Goal: Use online tool/utility: Utilize a website feature to perform a specific function

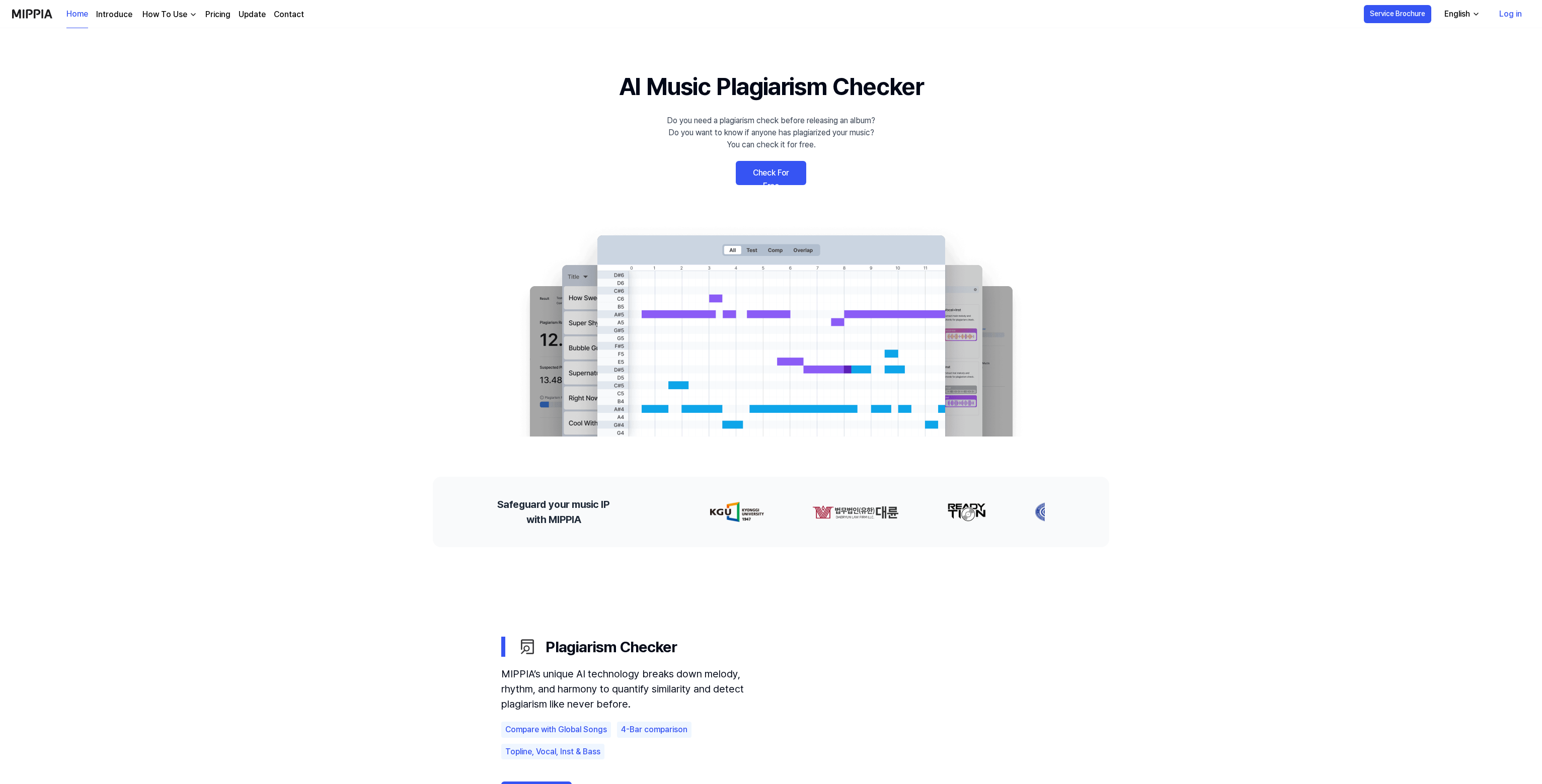
click at [775, 174] on link "Check For Free" at bounding box center [771, 173] width 70 height 24
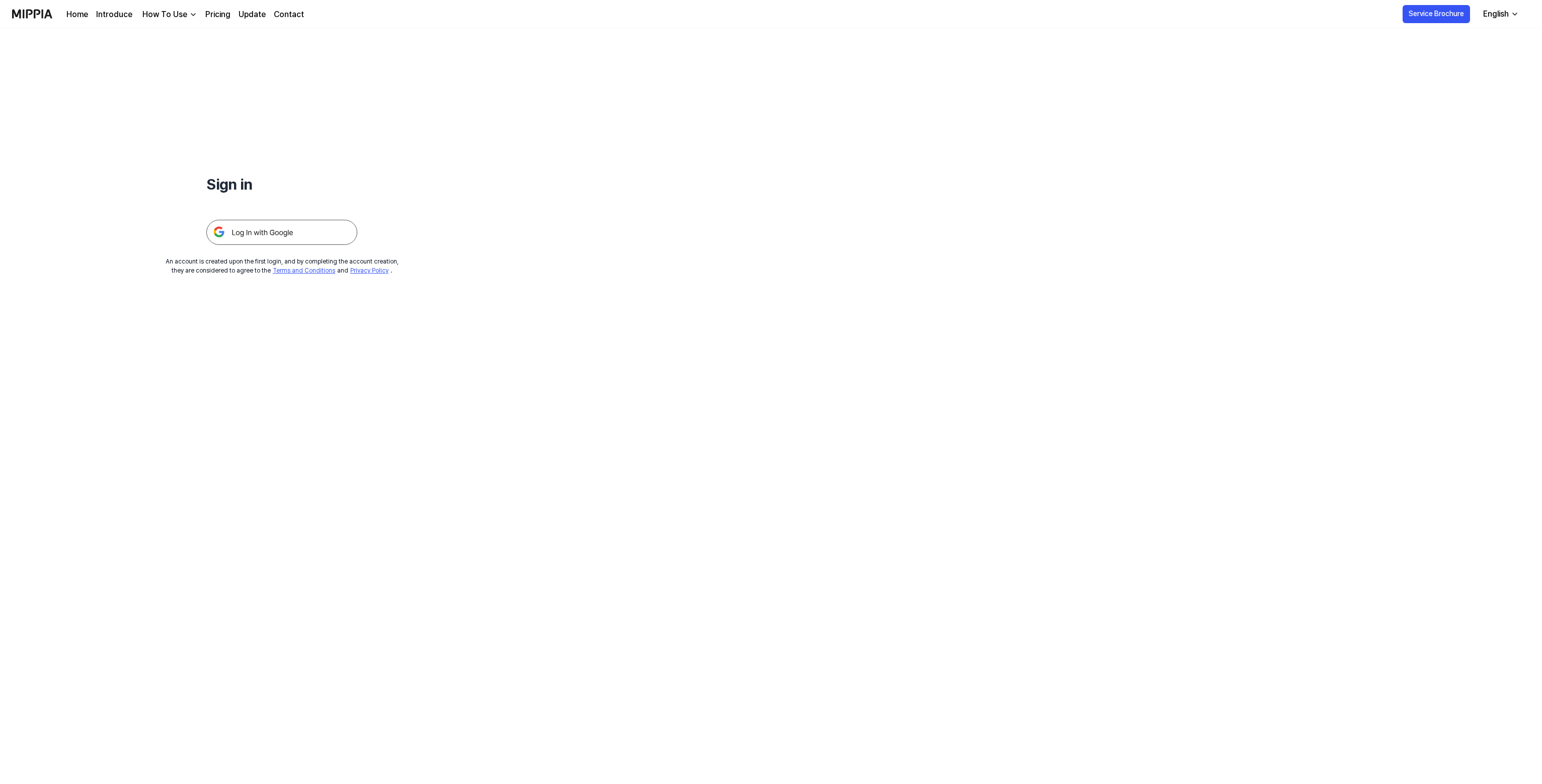
click at [283, 236] on img at bounding box center [282, 232] width 151 height 25
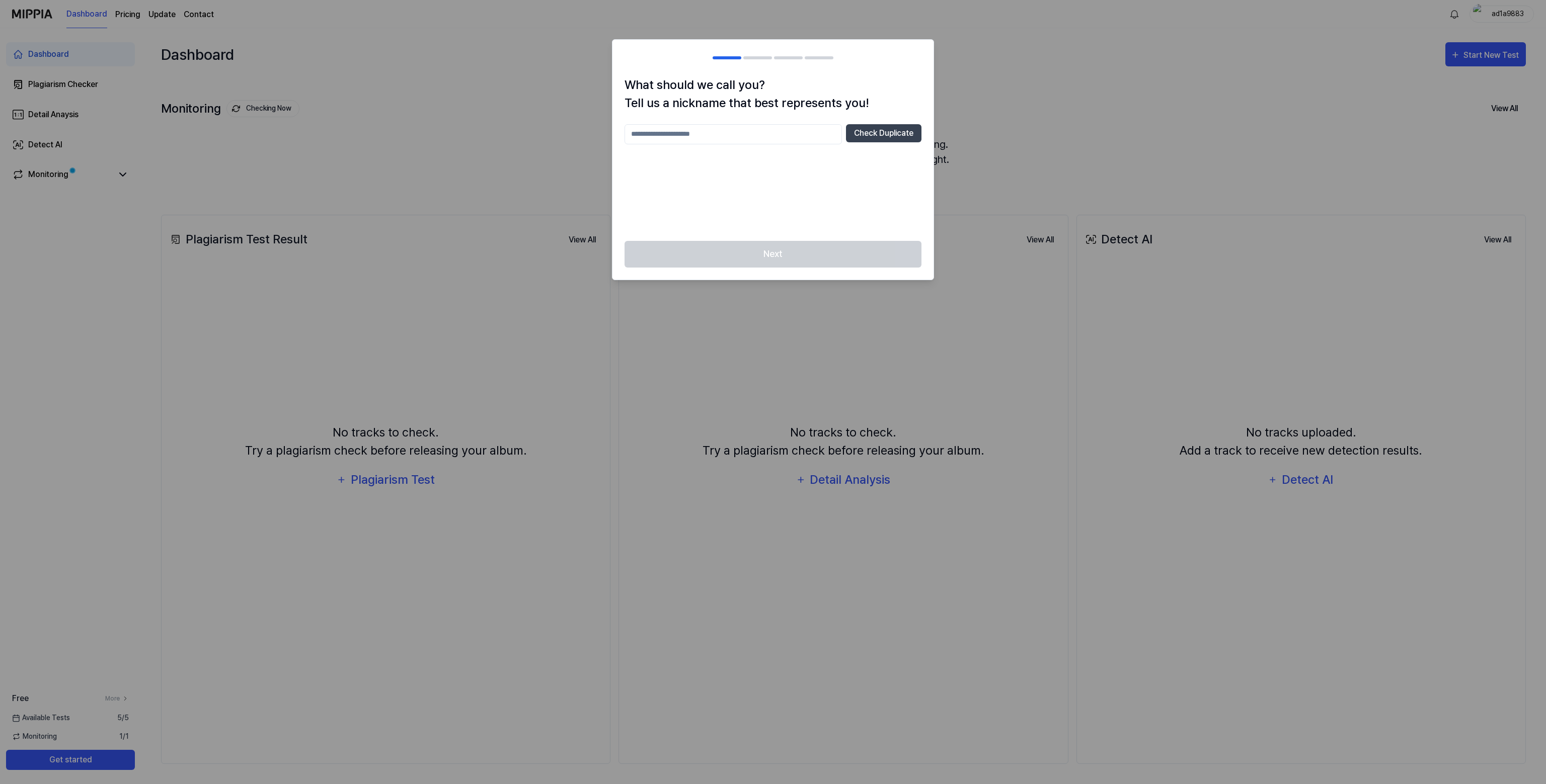
click at [763, 132] on input "text" at bounding box center [734, 134] width 217 height 20
type input "*******"
click at [908, 129] on button "Check Duplicate" at bounding box center [884, 132] width 76 height 18
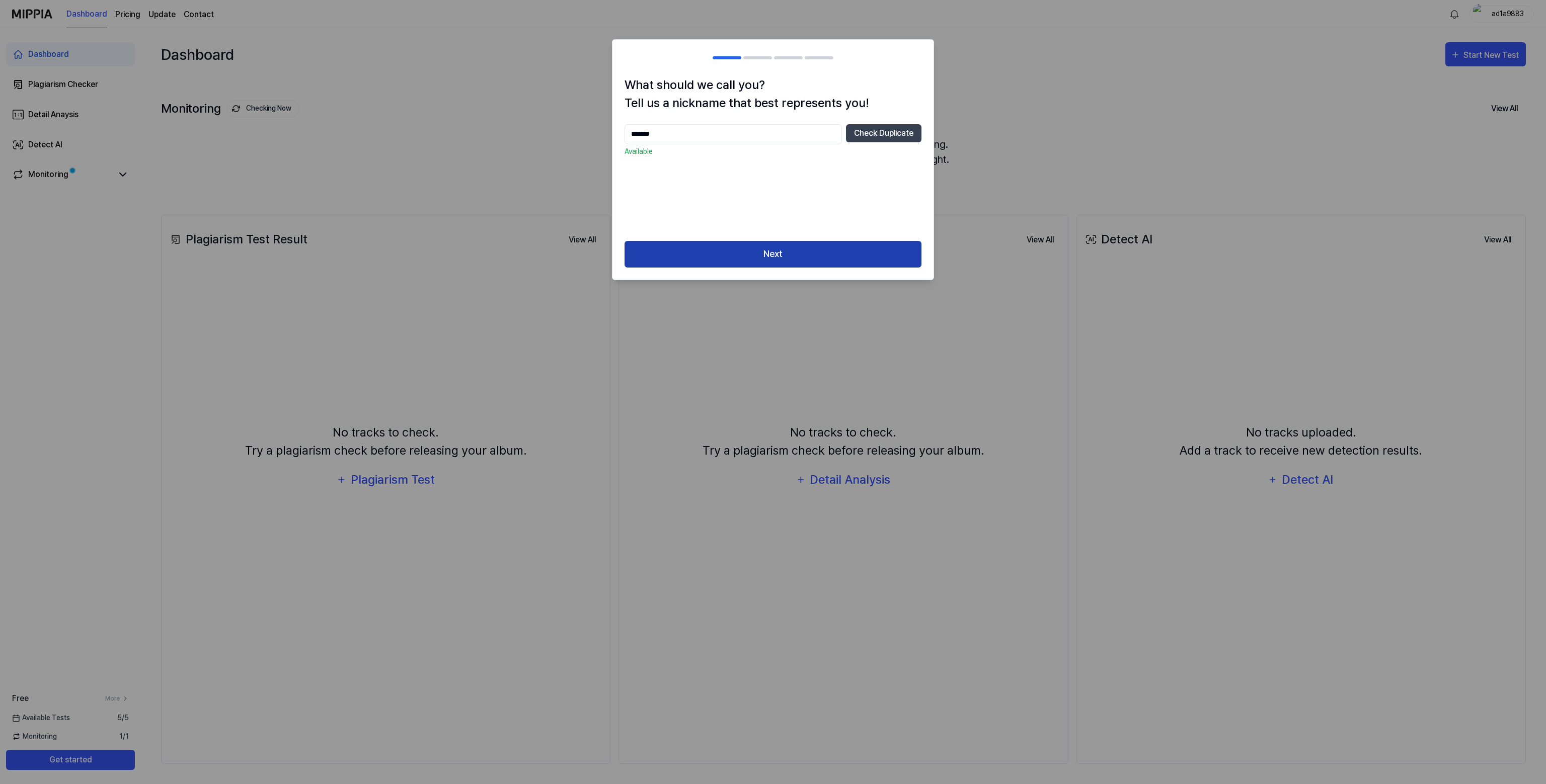
click at [844, 247] on button "Next" at bounding box center [773, 254] width 297 height 26
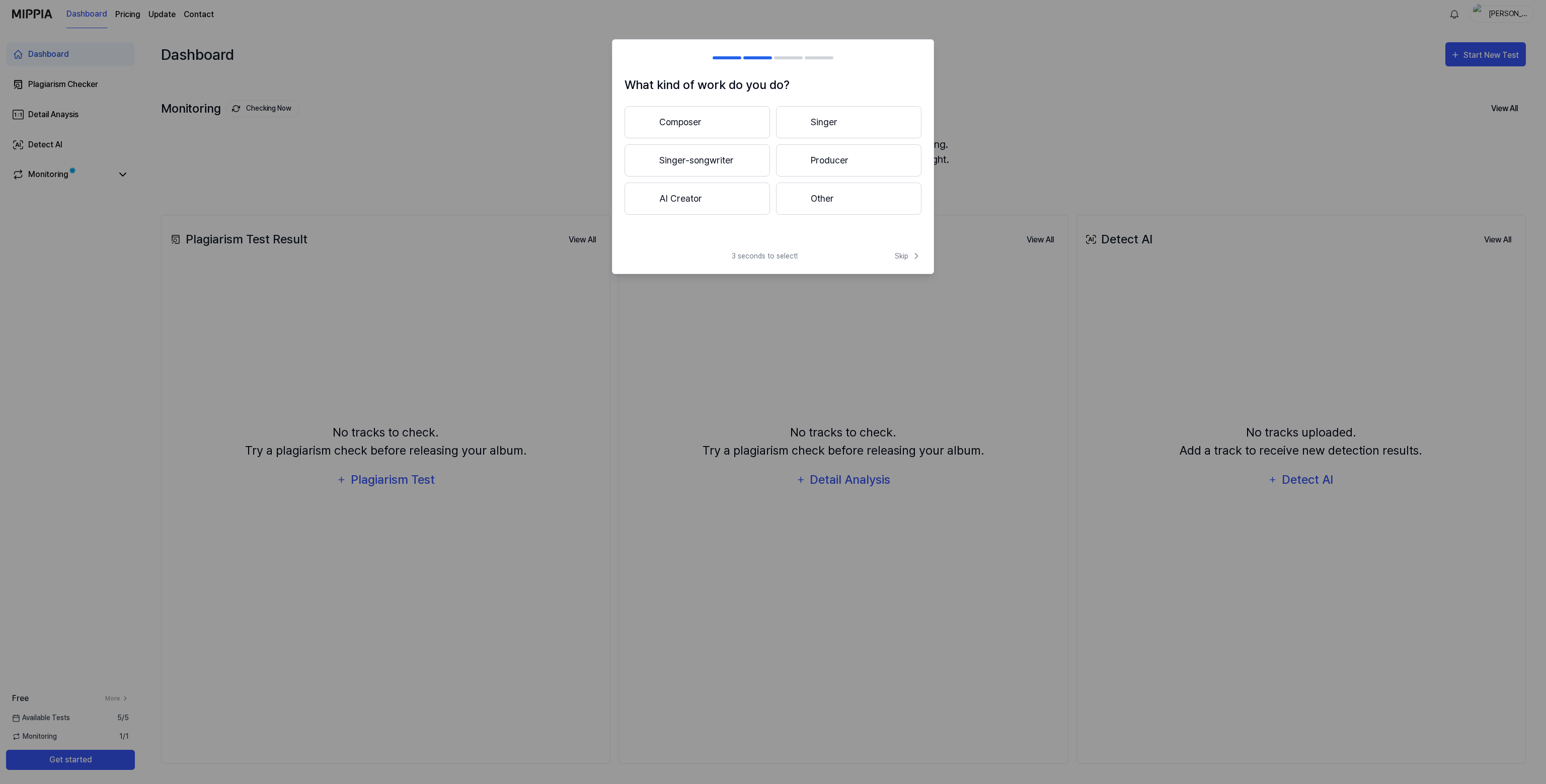
click at [807, 194] on button "Other" at bounding box center [848, 199] width 145 height 32
click at [909, 256] on span "Skip" at bounding box center [908, 256] width 26 height 10
click at [909, 256] on div "3 seconds to select! Skip" at bounding box center [773, 251] width 321 height 24
click at [909, 247] on icon at bounding box center [915, 245] width 12 height 12
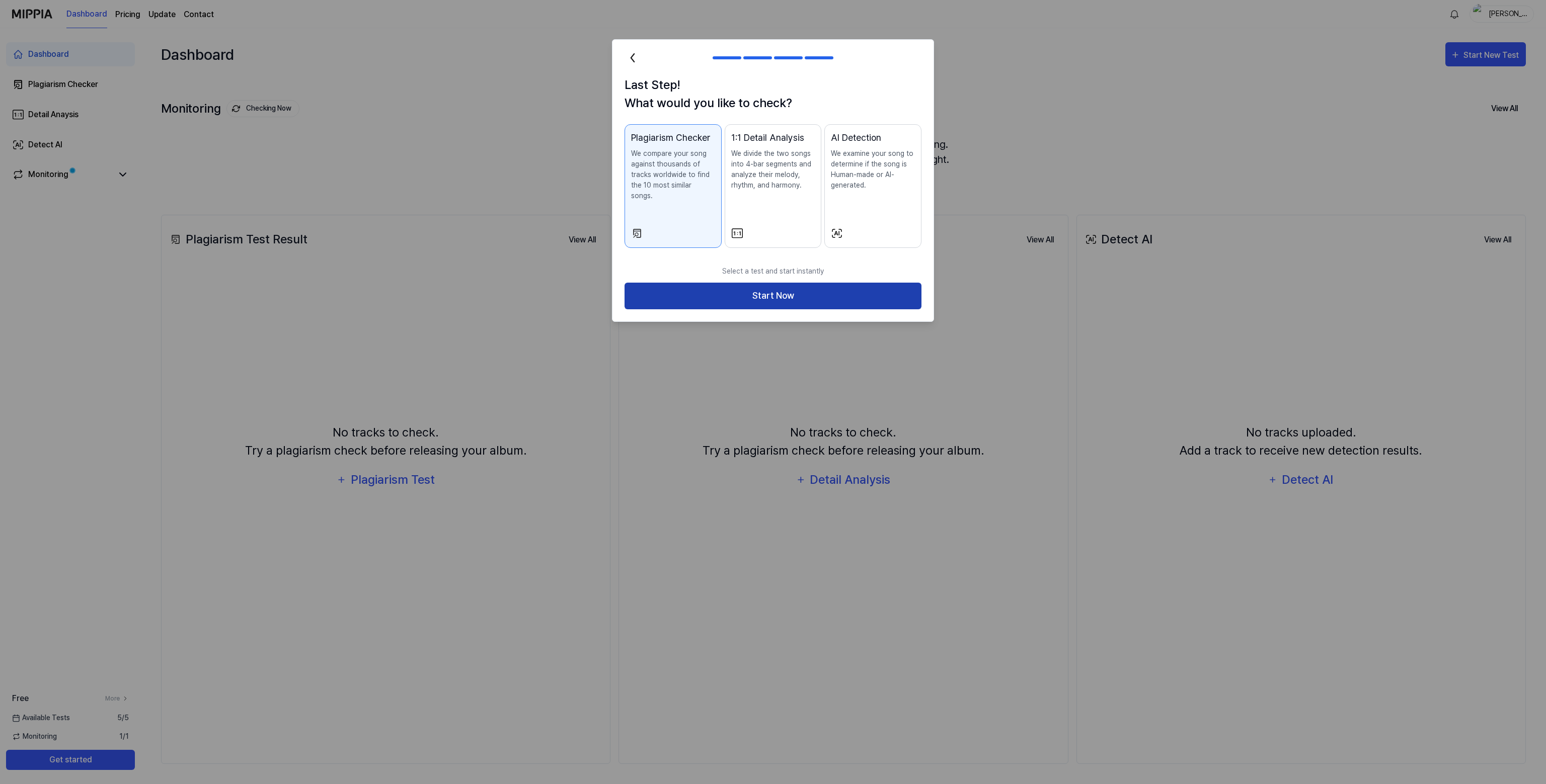
click at [793, 283] on button "Start Now" at bounding box center [773, 295] width 297 height 26
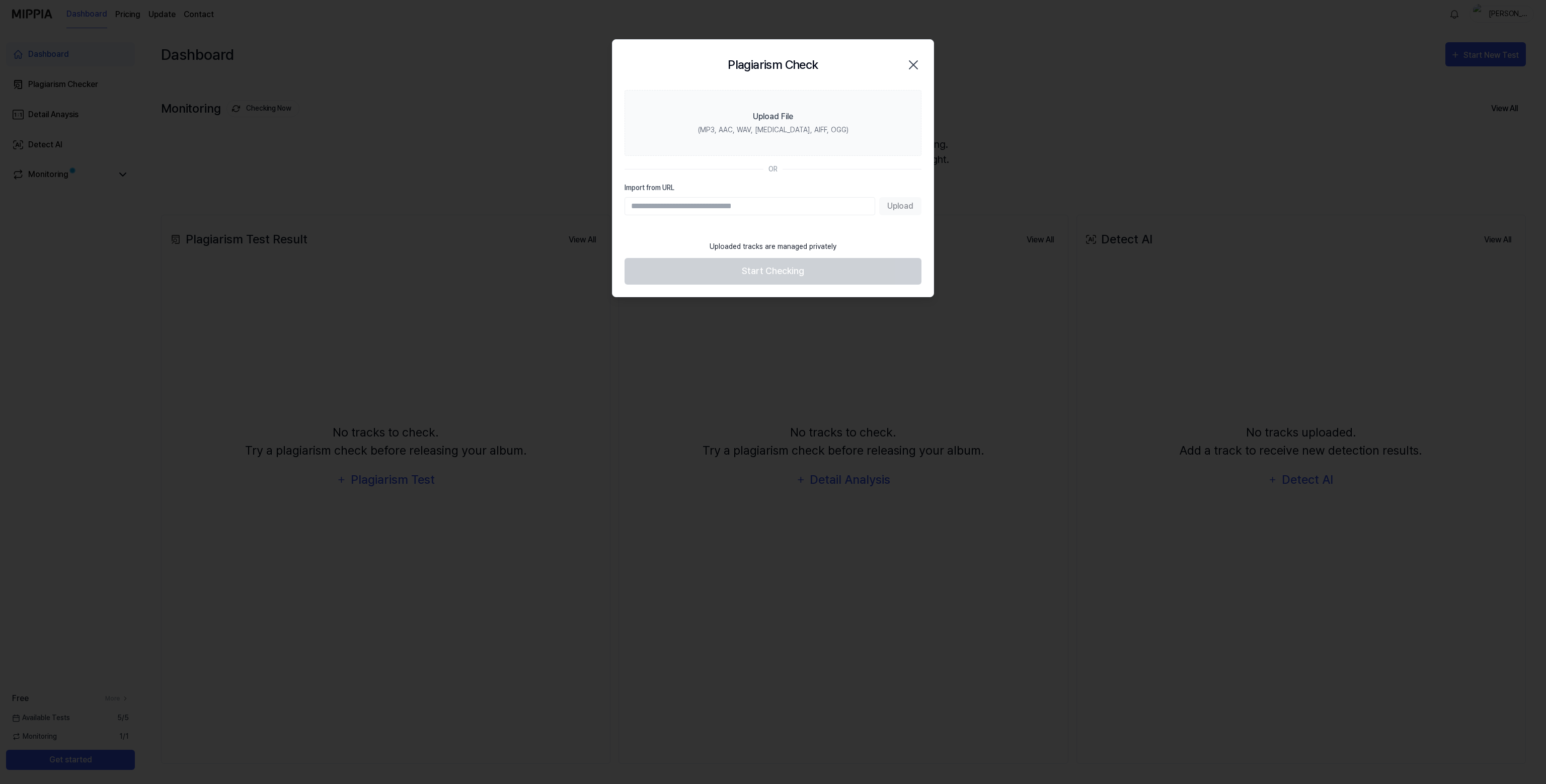
paste input "**********"
type input "**********"
click at [897, 208] on button "Upload" at bounding box center [901, 205] width 42 height 18
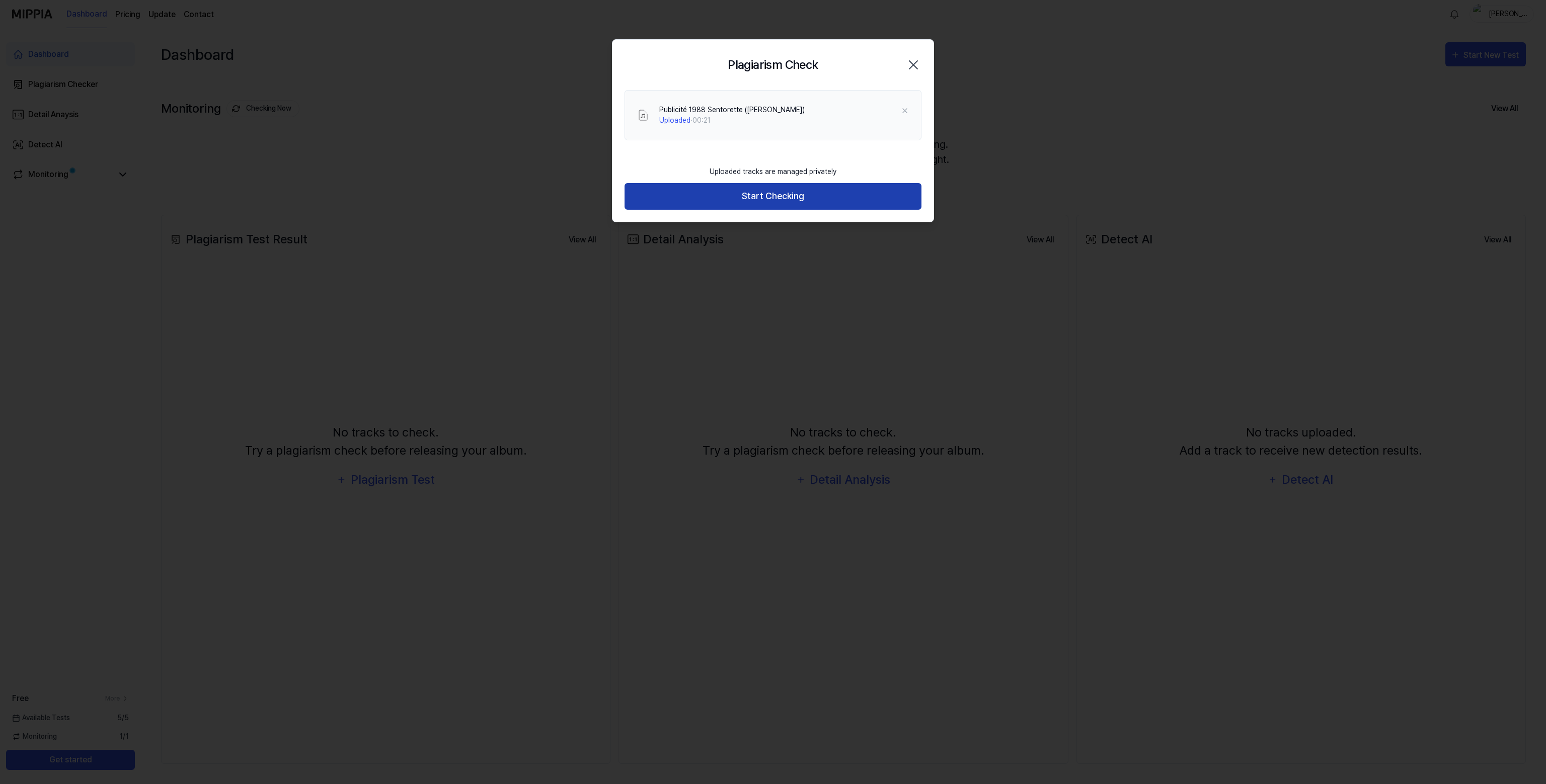
click at [801, 199] on button "Start Checking" at bounding box center [773, 196] width 297 height 26
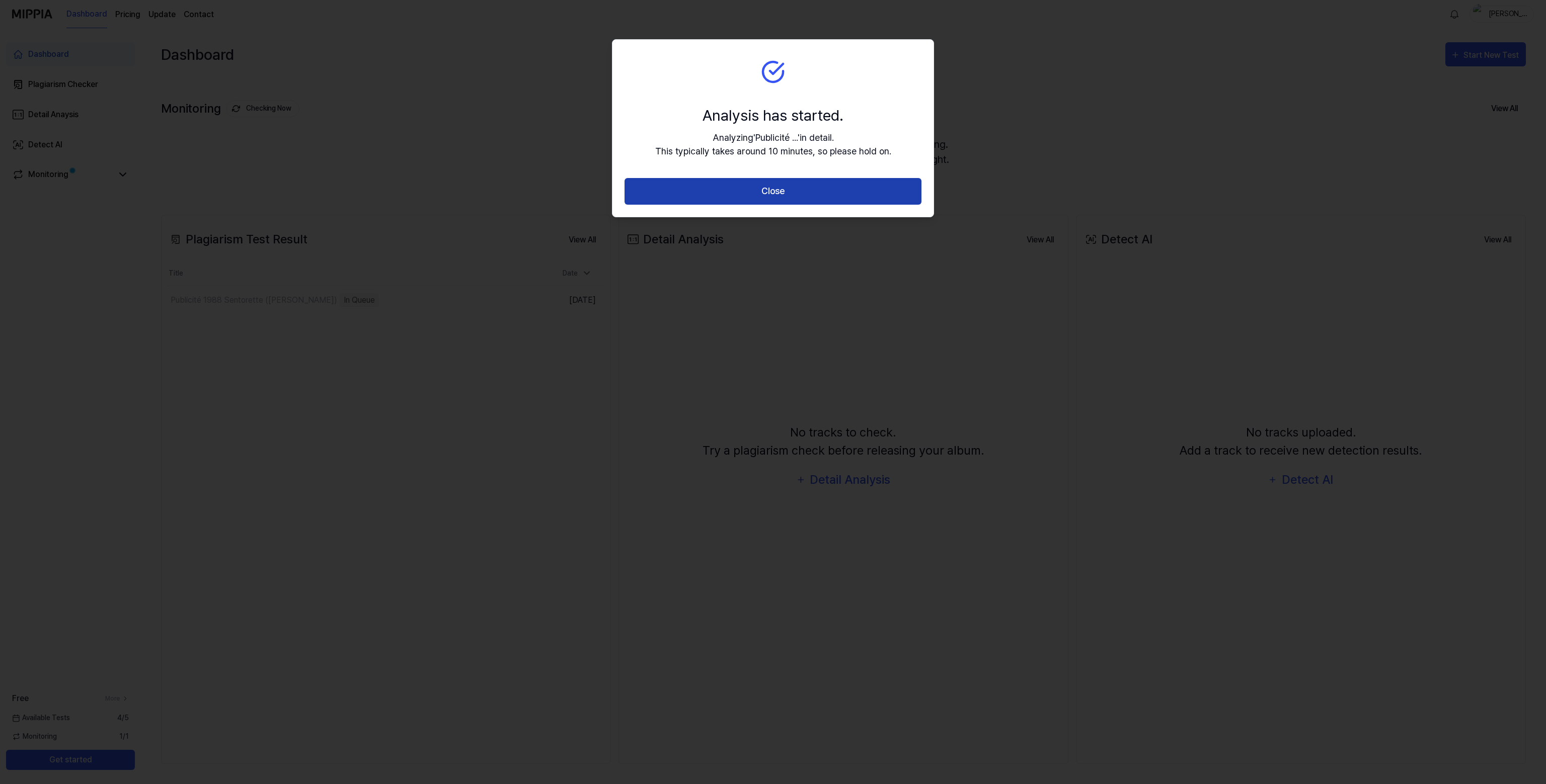
click at [801, 194] on button "Close" at bounding box center [773, 191] width 297 height 26
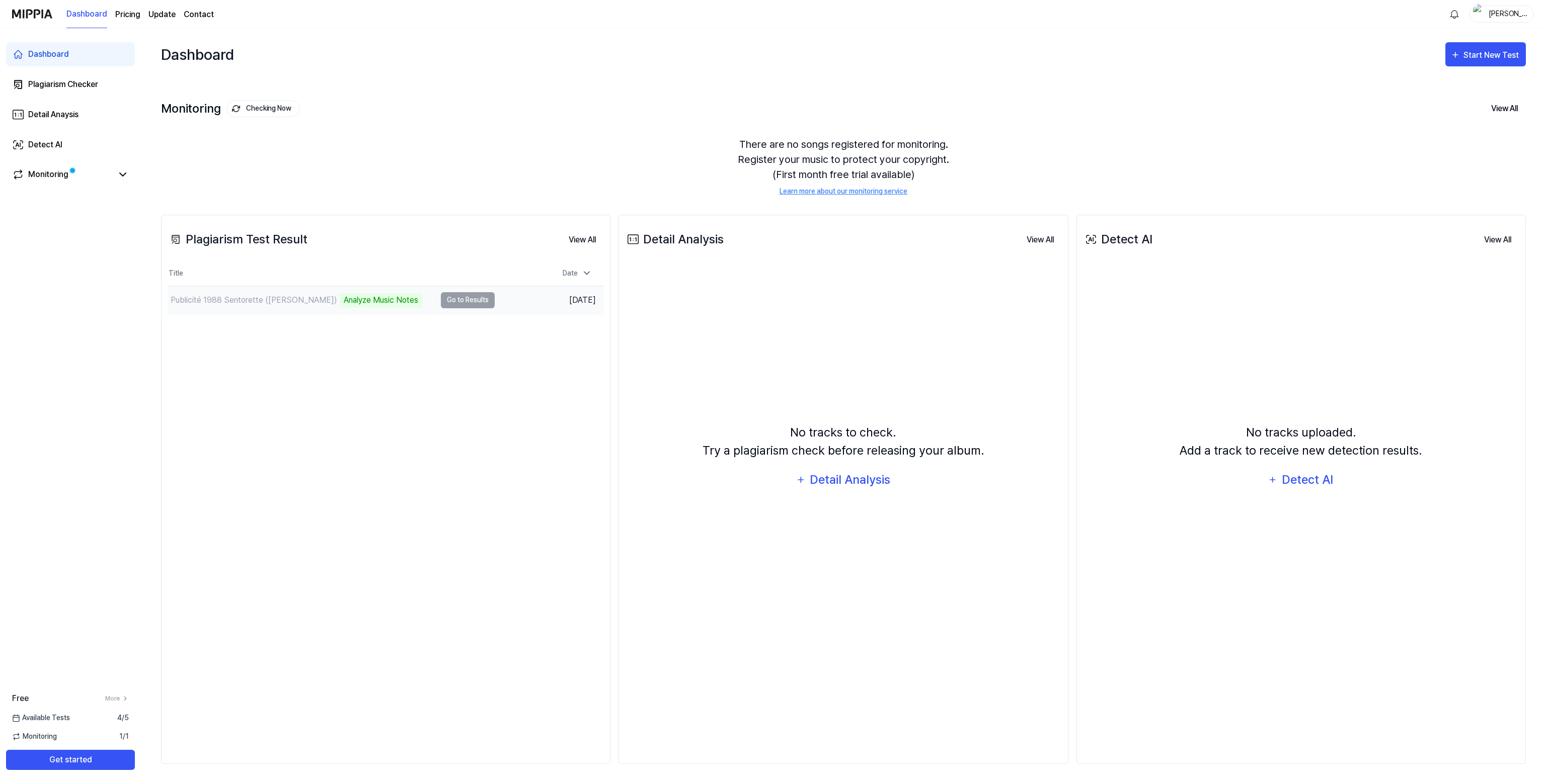
click at [422, 299] on div "Publicité 1988 Sentorette (Chanson) Analyze Music Notes" at bounding box center [301, 300] width 268 height 28
drag, startPoint x: 424, startPoint y: 299, endPoint x: 429, endPoint y: 300, distance: 5.1
click at [424, 299] on div "Publicité 1988 Sentorette (Chanson) Analyze Music Notes" at bounding box center [301, 300] width 268 height 28
click at [536, 301] on td "Aug 26, 2025" at bounding box center [549, 300] width 110 height 29
click at [884, 482] on div "Detail Analysis" at bounding box center [850, 479] width 82 height 20
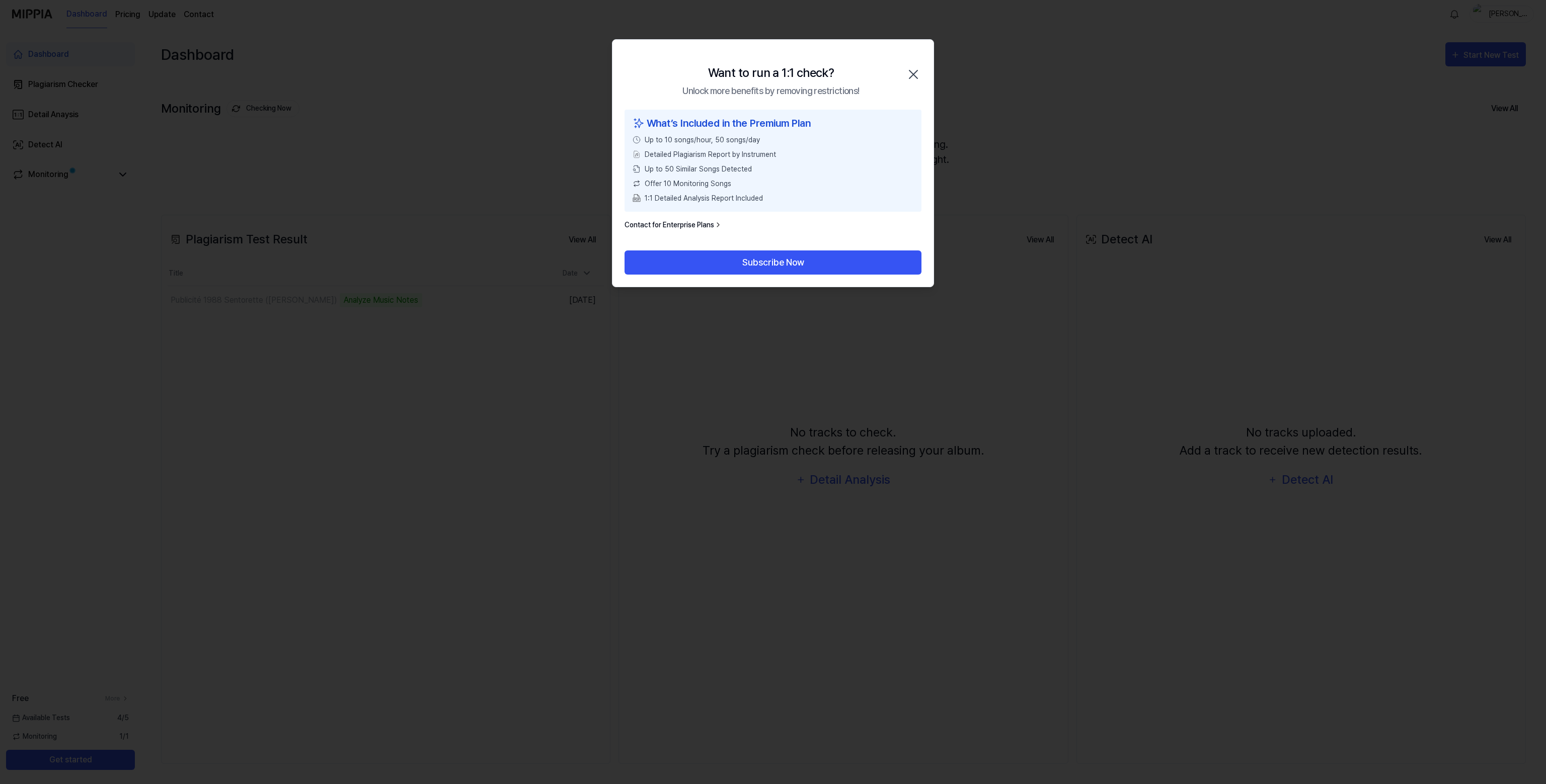
click at [916, 73] on icon "button" at bounding box center [914, 74] width 16 height 16
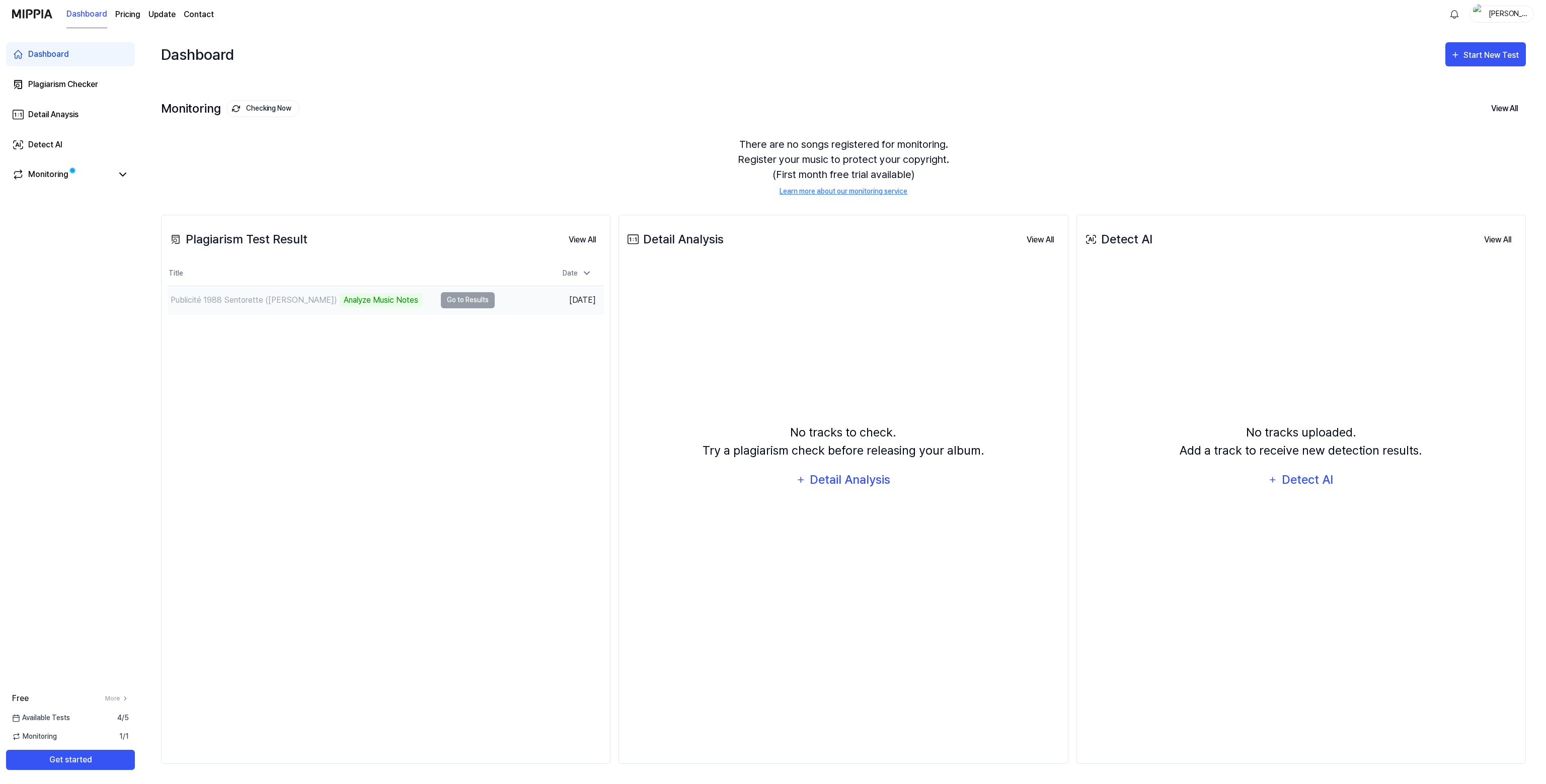
click at [261, 304] on div "Publicité 1988 Sentorette (Chanson)" at bounding box center [254, 300] width 166 height 12
click at [465, 301] on td "Publicité 1988 Sentorette (Chanson) Analyze Music Notes Go to Results" at bounding box center [330, 300] width 327 height 28
click at [364, 297] on div "Analyze Music Notes" at bounding box center [380, 300] width 82 height 14
click at [420, 92] on div "Monitoring Checking Now View All Monitoring There are no songs registered for m…" at bounding box center [844, 137] width 1365 height 115
click at [642, 409] on div "No tracks to check. Try a plagiarism check before releasing your album. Detail …" at bounding box center [843, 457] width 436 height 376
